Goal: Check status: Check status

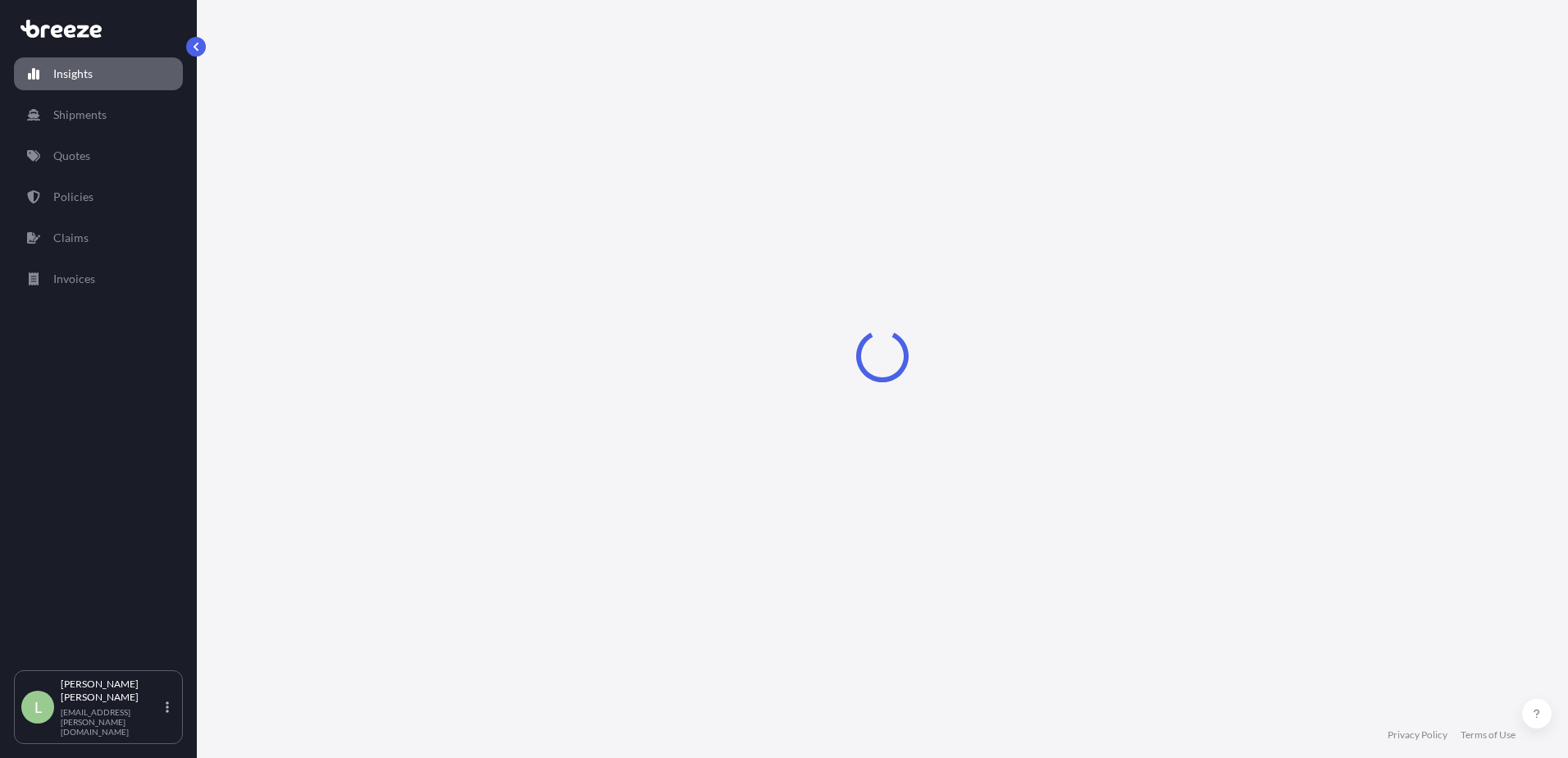
select select "2025"
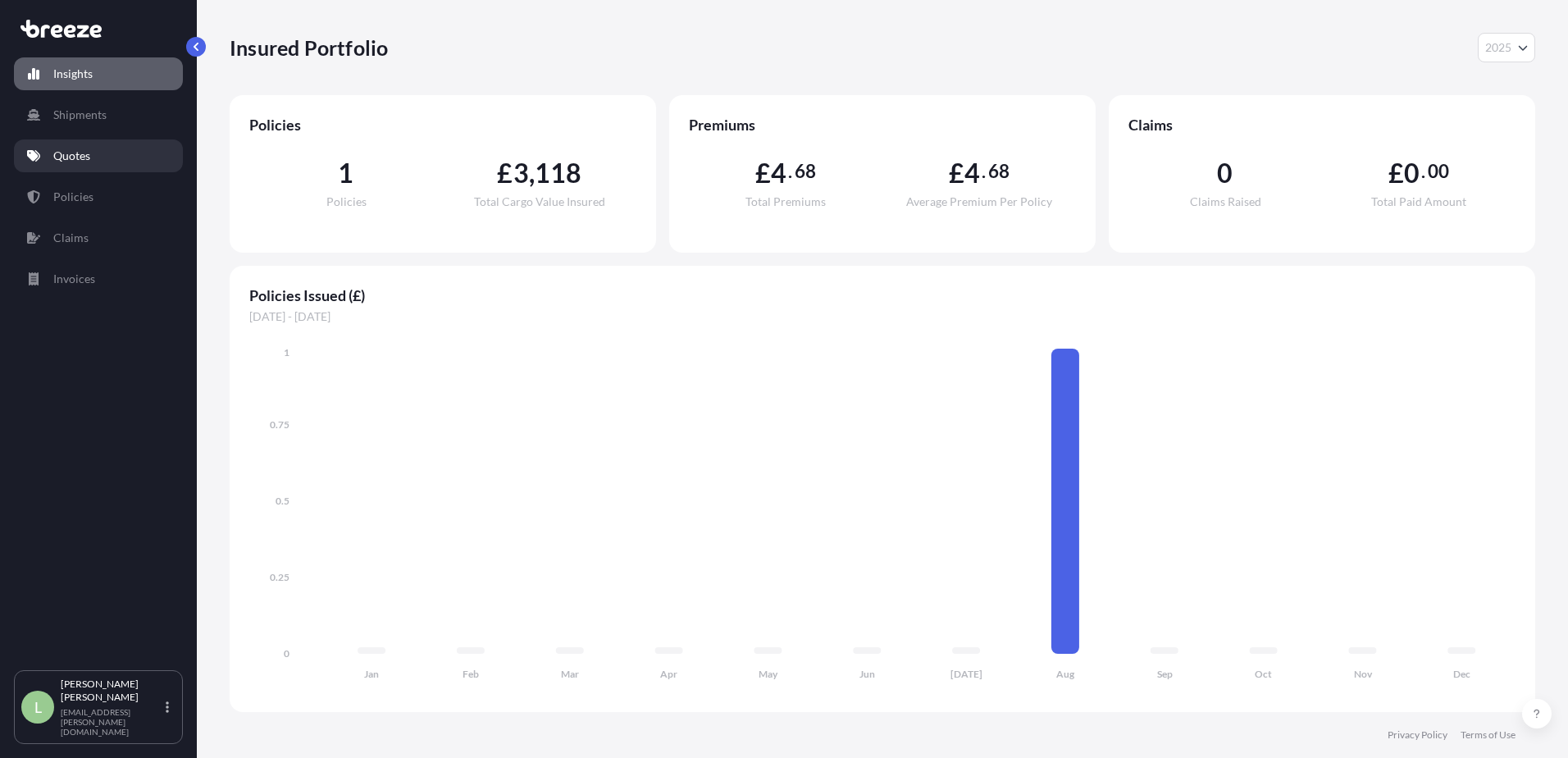
click at [66, 160] on p "Quotes" at bounding box center [71, 155] width 37 height 16
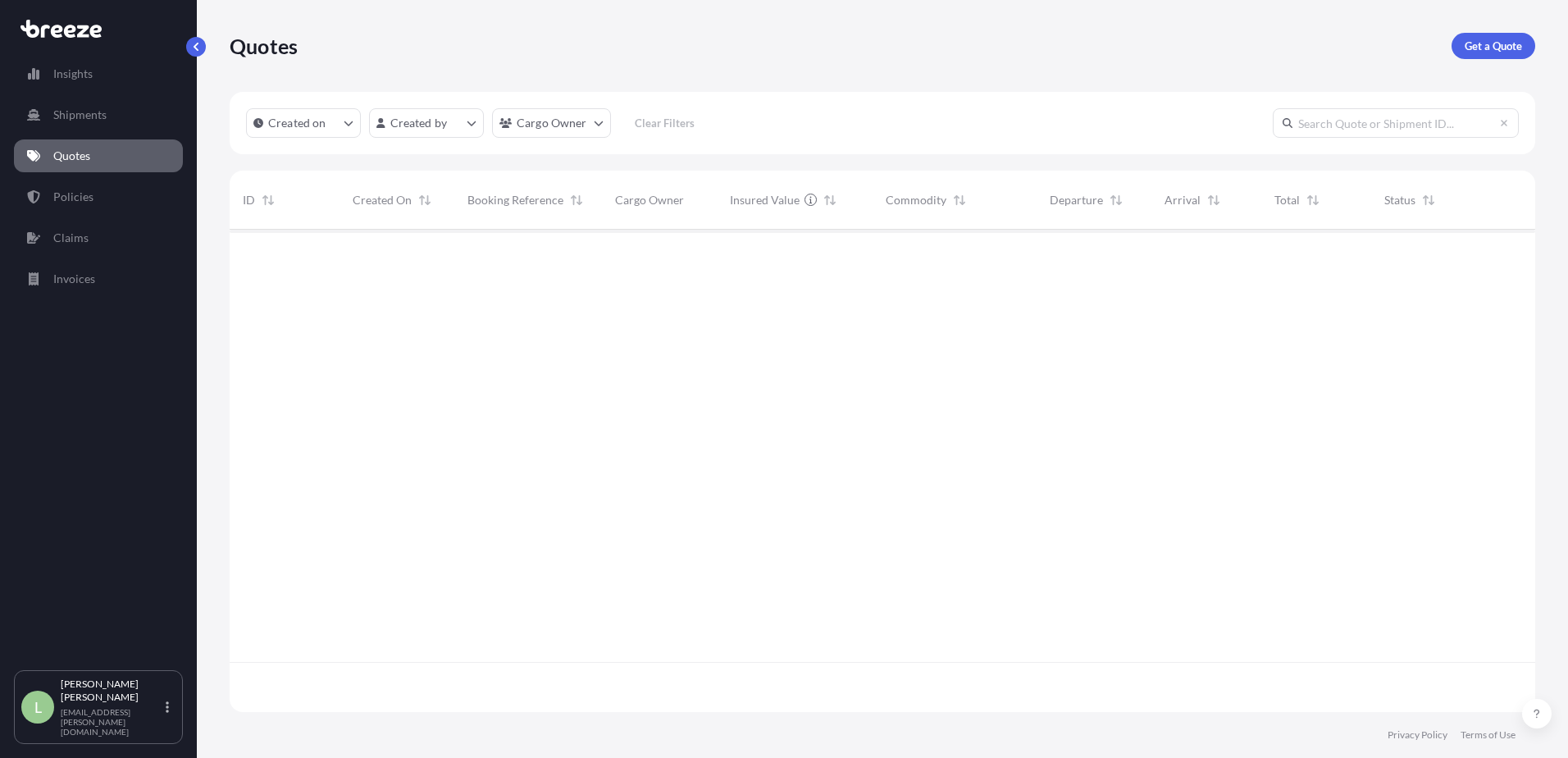
scroll to position [529, 1293]
click at [101, 207] on link "Policies" at bounding box center [98, 197] width 169 height 33
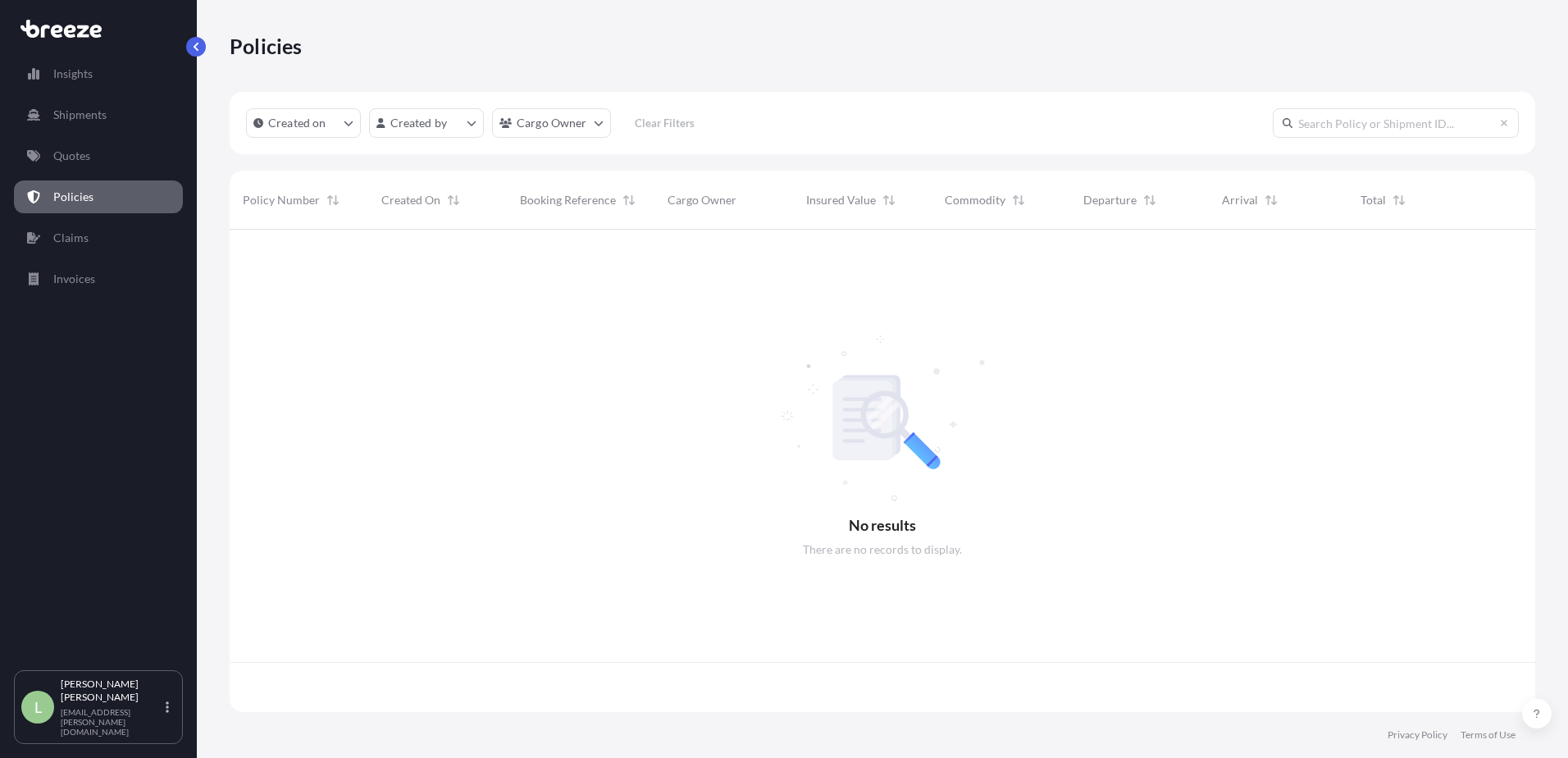
scroll to position [479, 1293]
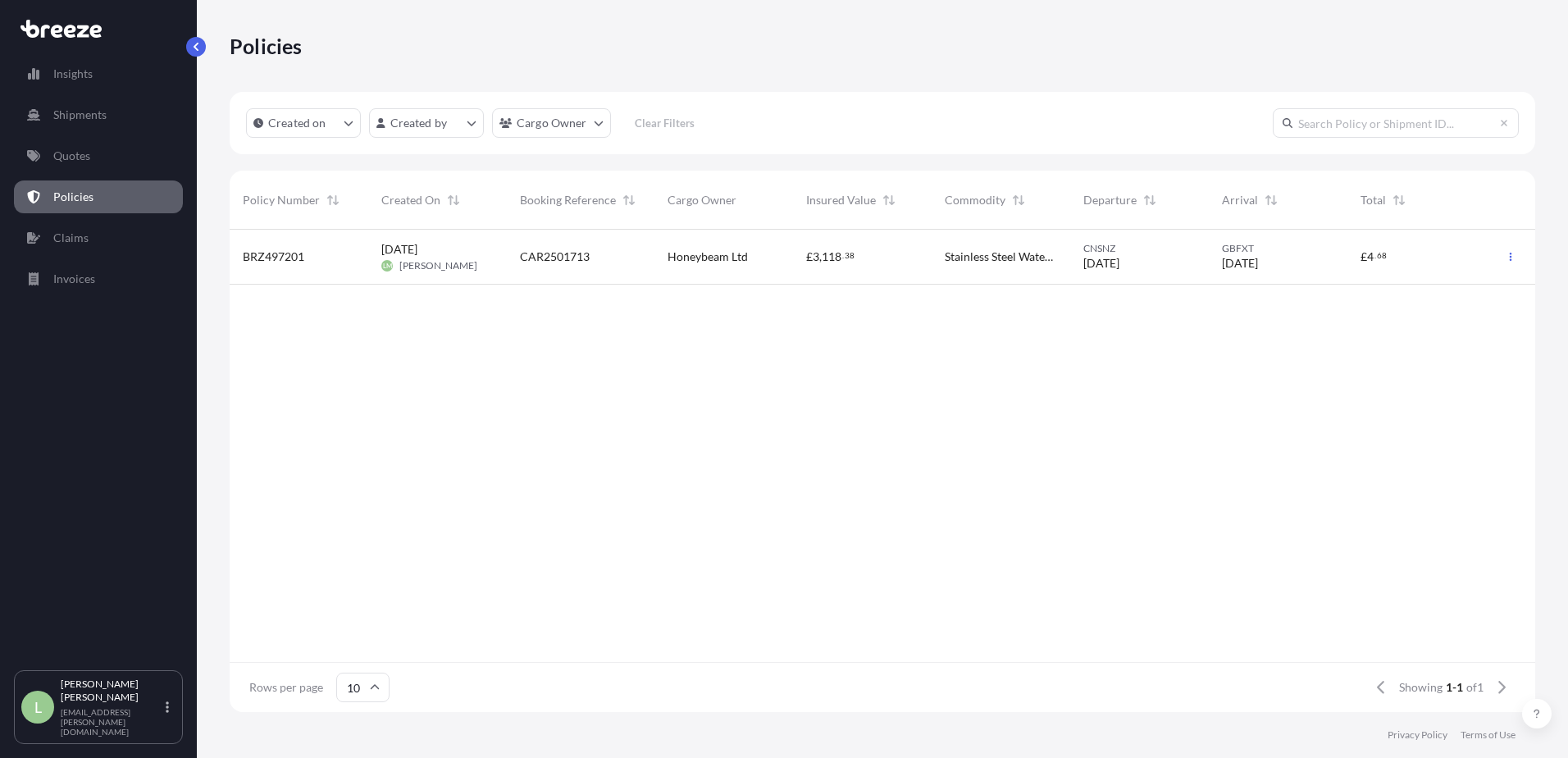
click at [416, 270] on span "[PERSON_NAME]" at bounding box center [438, 266] width 77 height 13
